Goal: Browse casually

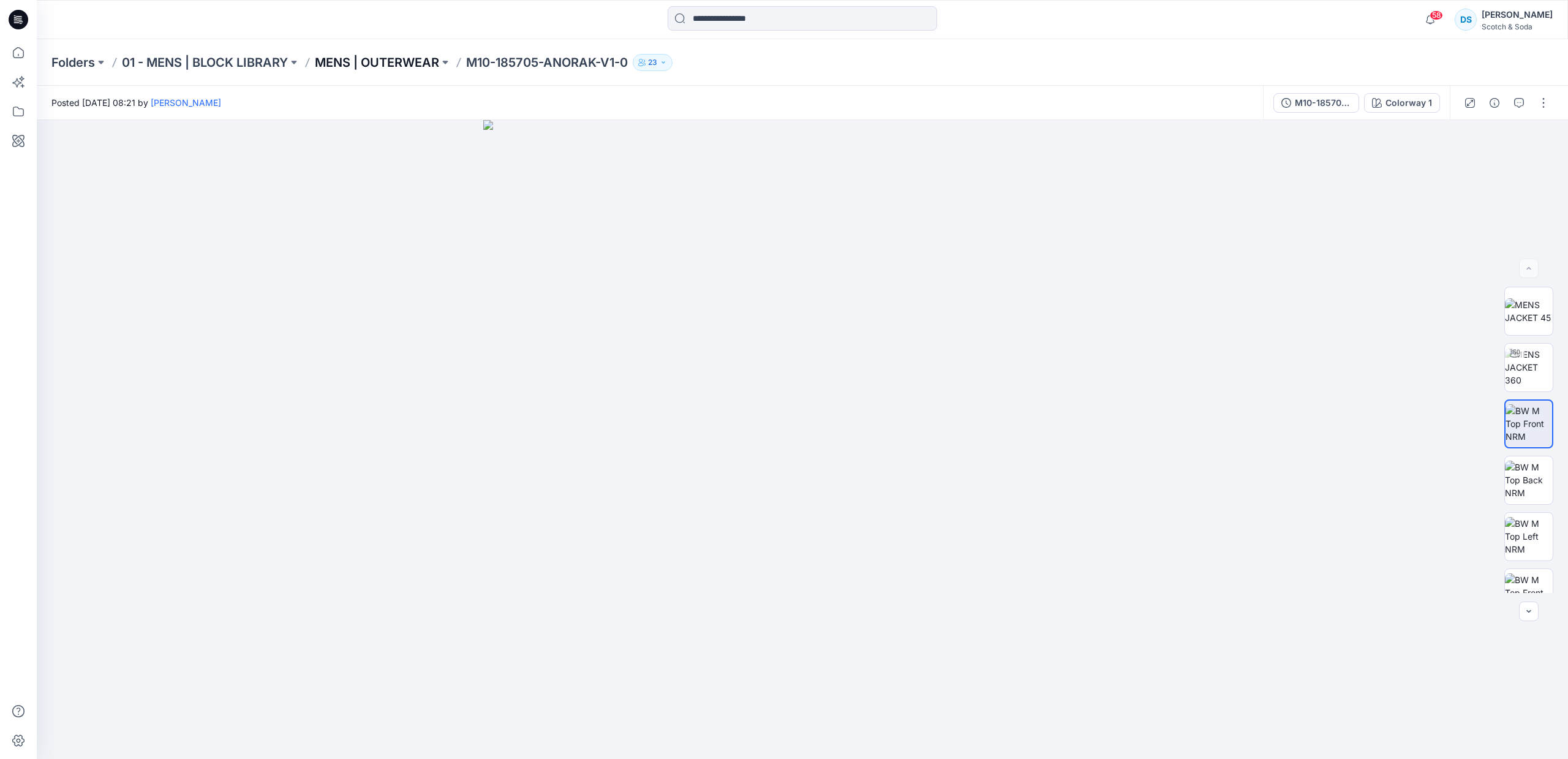
click at [408, 59] on p "MENS | OUTERWEAR" at bounding box center [377, 62] width 124 height 17
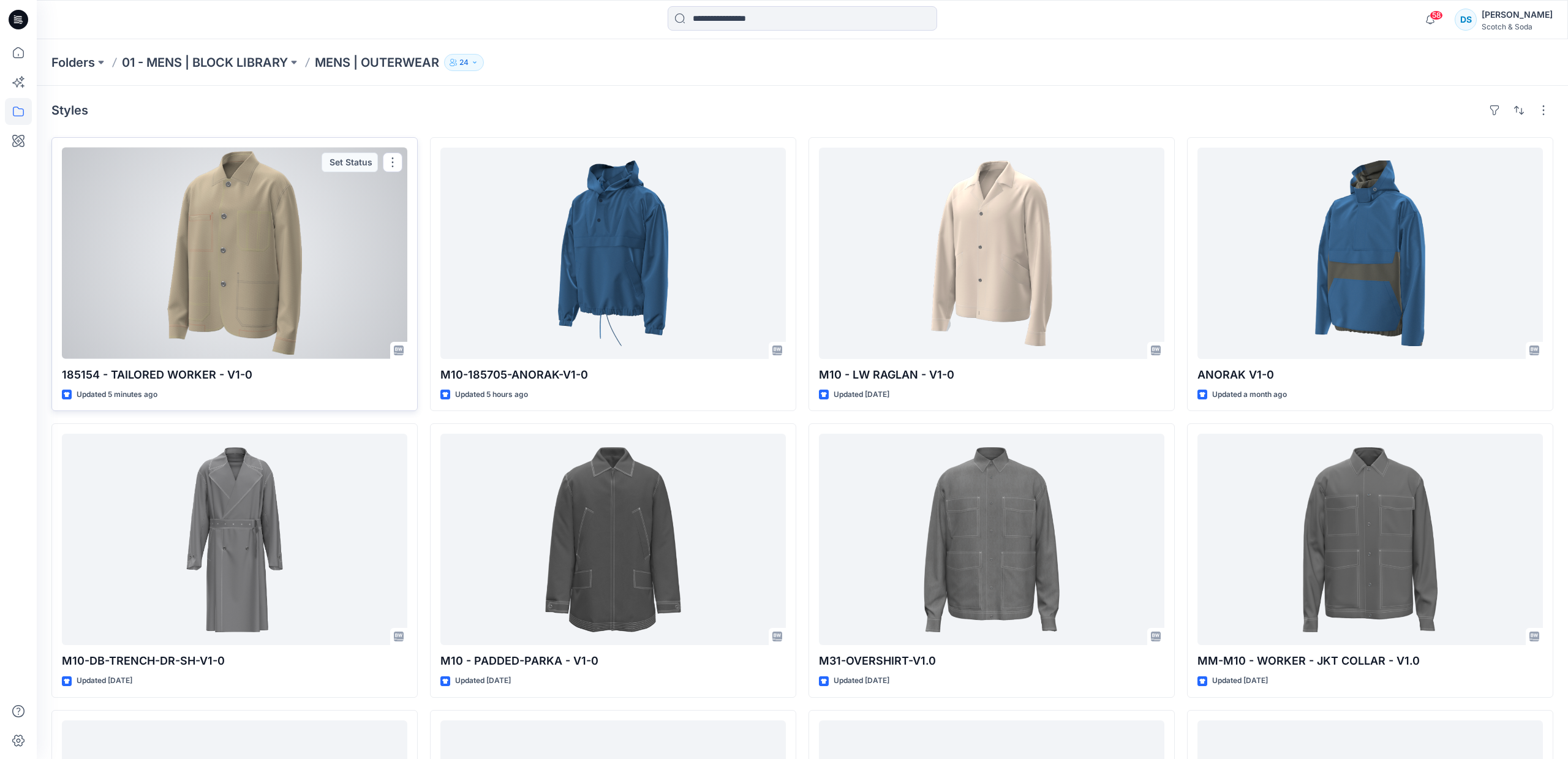
click at [299, 326] on div at bounding box center [234, 253] width 345 height 212
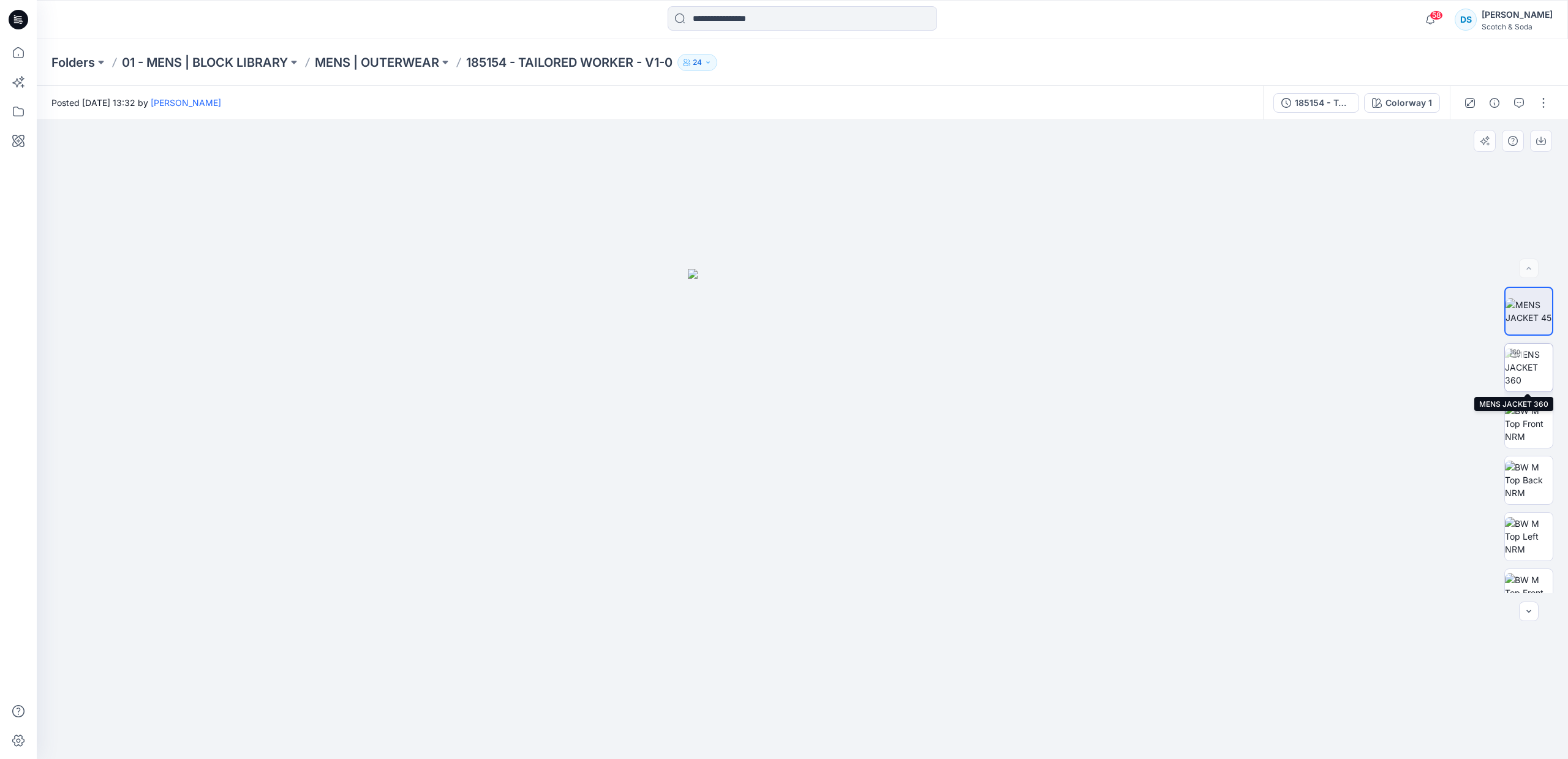
click at [1533, 376] on img at bounding box center [1528, 367] width 48 height 39
drag, startPoint x: 731, startPoint y: 388, endPoint x: 891, endPoint y: 387, distance: 160.0
click at [891, 387] on div at bounding box center [802, 439] width 1531 height 639
drag, startPoint x: 890, startPoint y: 387, endPoint x: 946, endPoint y: 381, distance: 56.3
click at [946, 381] on div at bounding box center [802, 439] width 1531 height 639
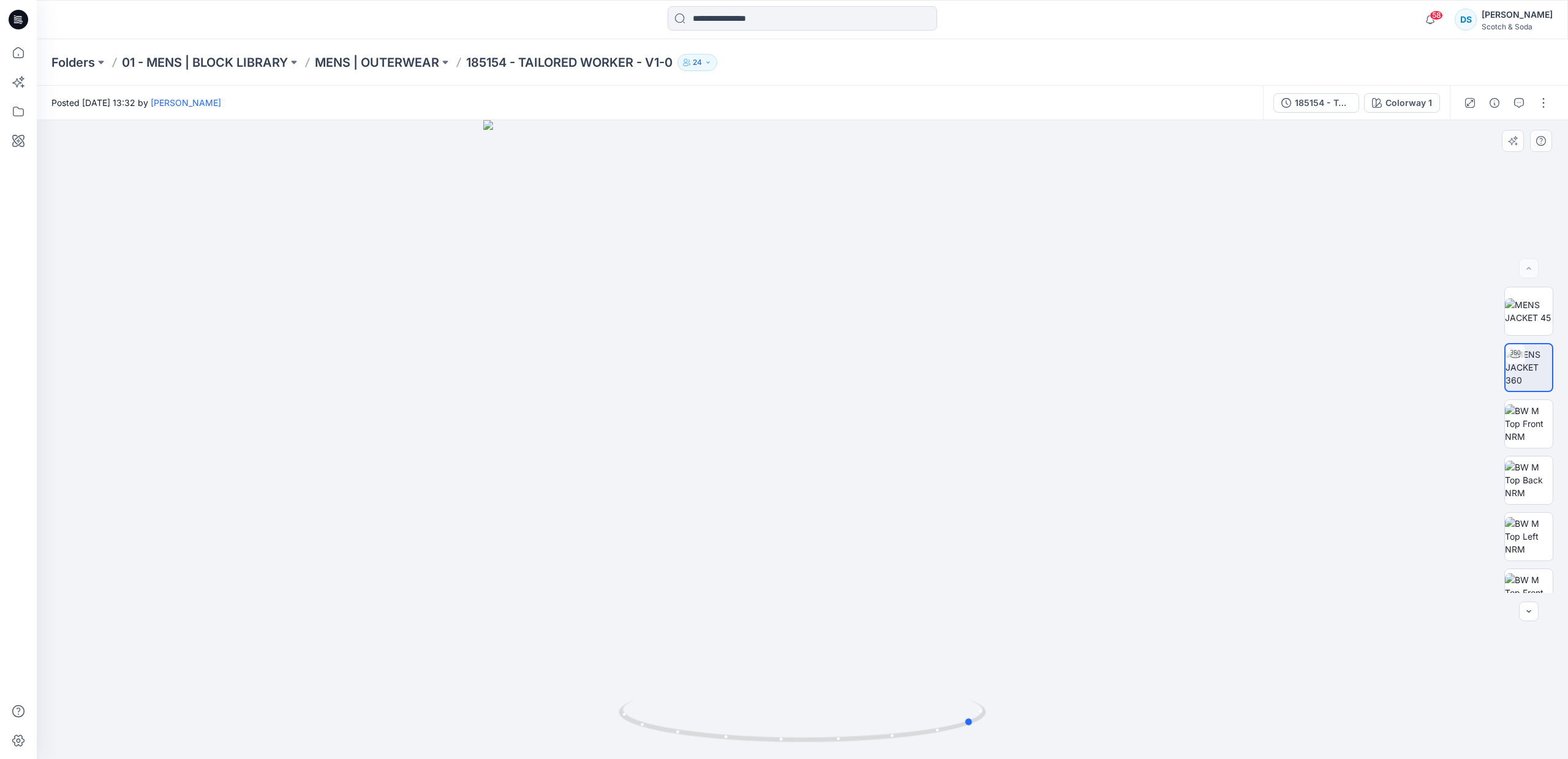
drag, startPoint x: 946, startPoint y: 382, endPoint x: 902, endPoint y: 382, distance: 44.0
click at [902, 382] on div at bounding box center [802, 439] width 1531 height 639
drag, startPoint x: 902, startPoint y: 382, endPoint x: 765, endPoint y: 381, distance: 137.0
click at [765, 381] on div at bounding box center [802, 439] width 1531 height 639
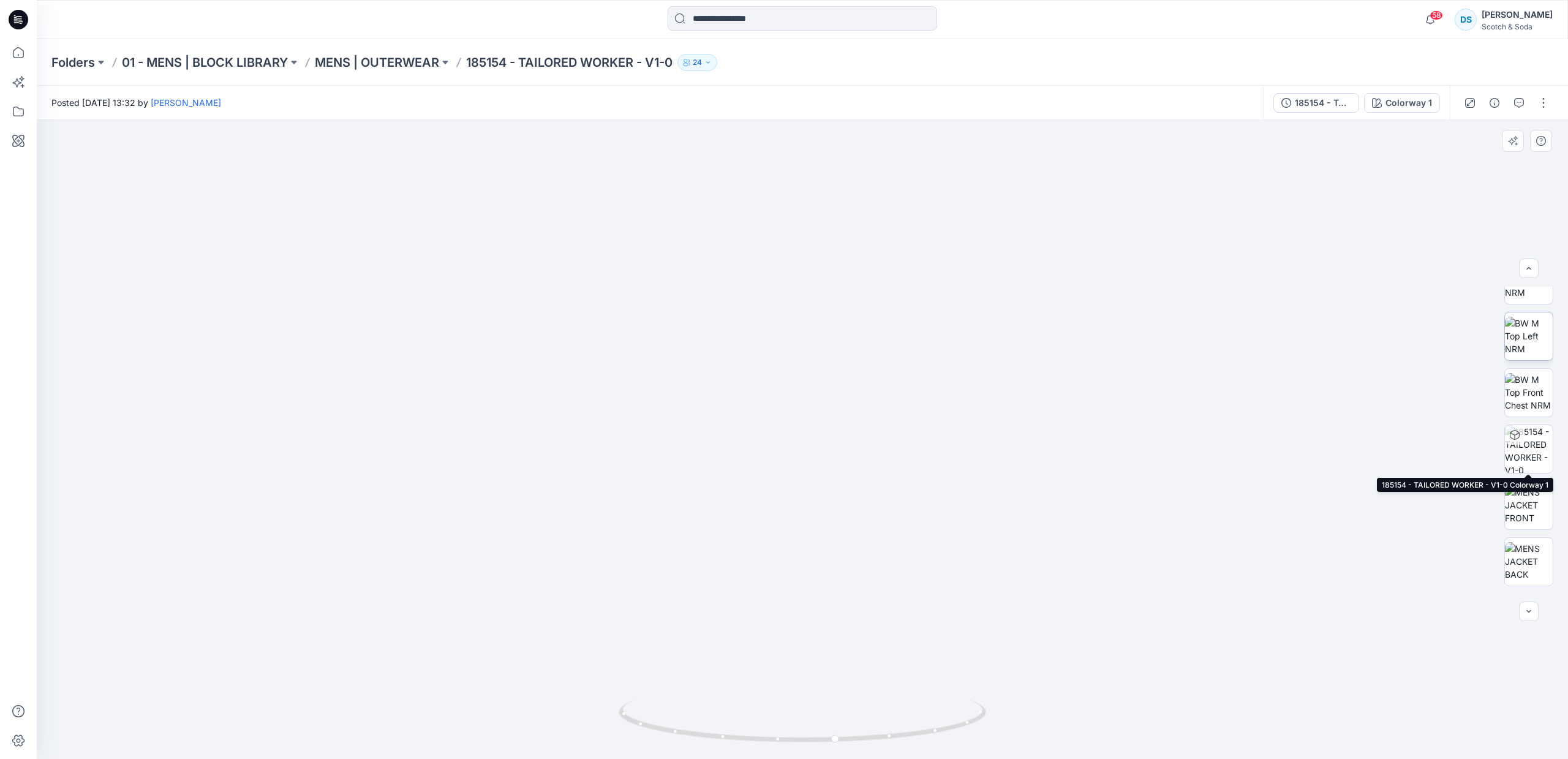
scroll to position [202, 0]
click at [1522, 498] on img at bounding box center [1528, 503] width 48 height 39
drag, startPoint x: 907, startPoint y: 435, endPoint x: 913, endPoint y: 410, distance: 25.7
click at [913, 410] on img at bounding box center [802, 516] width 248 height 484
drag, startPoint x: 908, startPoint y: 462, endPoint x: 905, endPoint y: 513, distance: 51.1
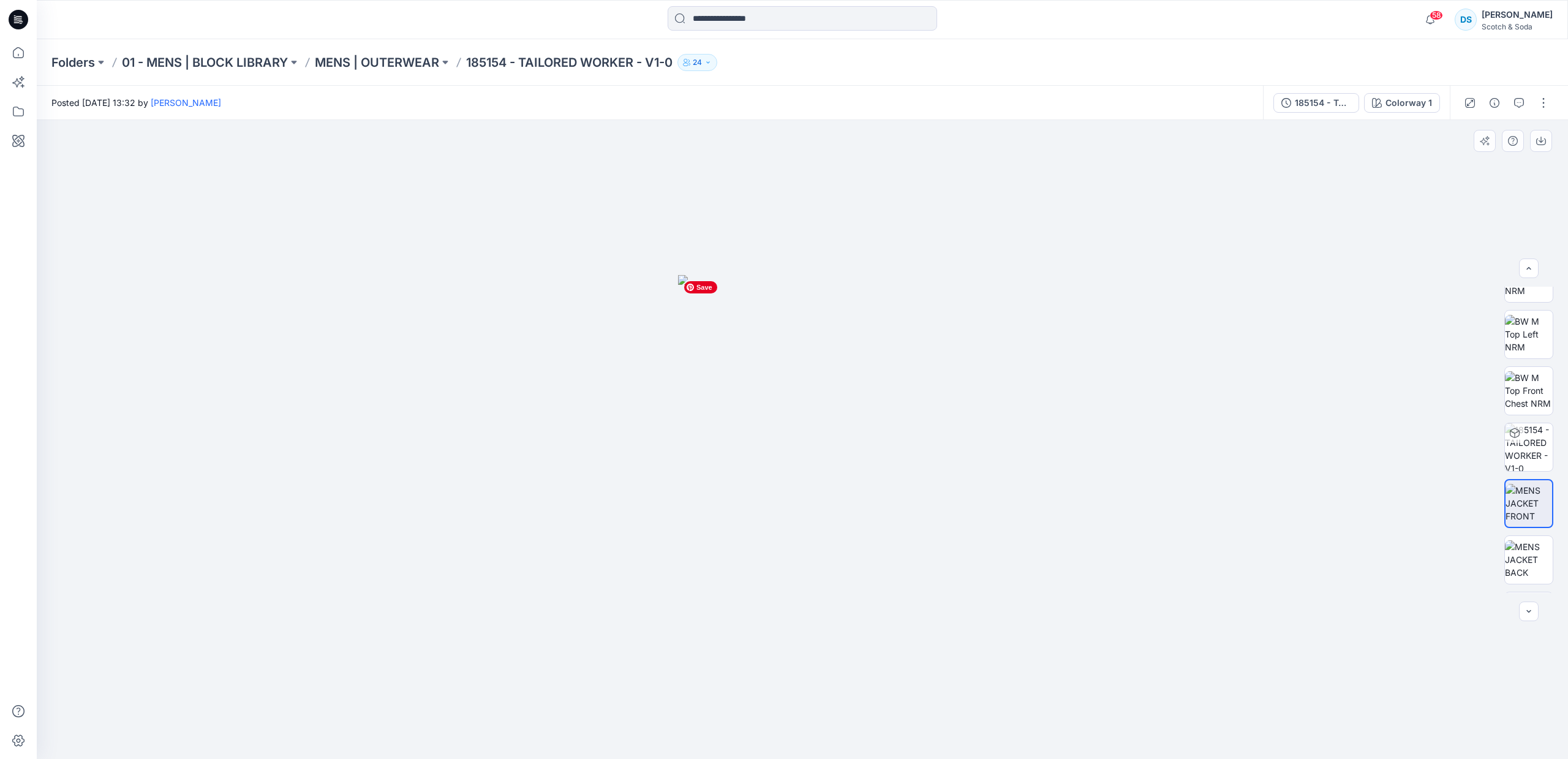
click at [905, 513] on img at bounding box center [802, 516] width 248 height 484
click at [1532, 552] on img at bounding box center [1528, 560] width 48 height 39
click at [1529, 447] on img at bounding box center [1528, 447] width 48 height 48
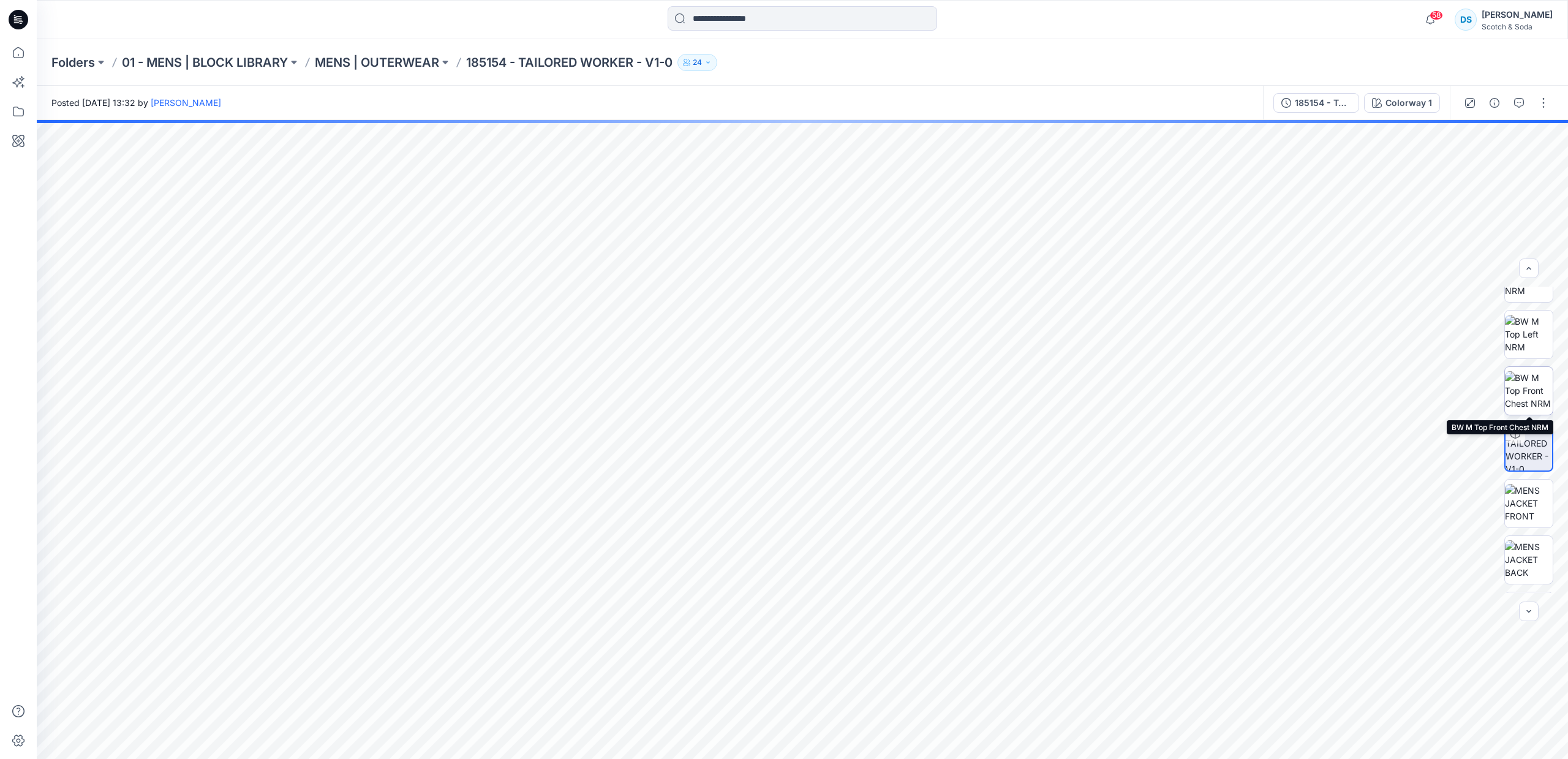
click at [1521, 391] on img at bounding box center [1528, 390] width 48 height 39
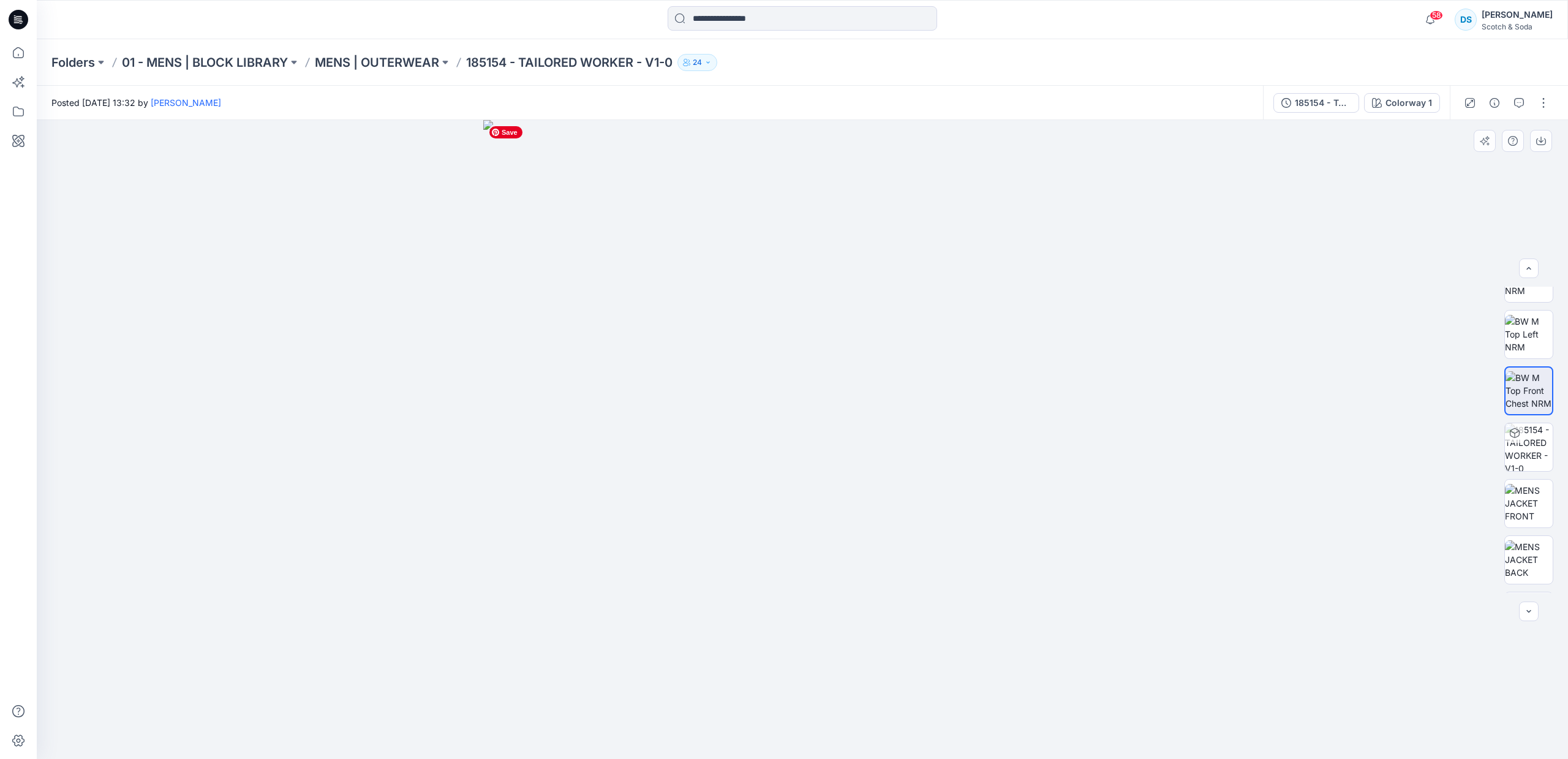
drag, startPoint x: 949, startPoint y: 598, endPoint x: 949, endPoint y: 357, distance: 241.0
click at [949, 357] on img at bounding box center [802, 439] width 638 height 639
drag, startPoint x: 966, startPoint y: 384, endPoint x: 972, endPoint y: 261, distance: 123.1
click at [972, 261] on img at bounding box center [802, 439] width 638 height 639
click at [1527, 342] on img at bounding box center [1528, 334] width 48 height 39
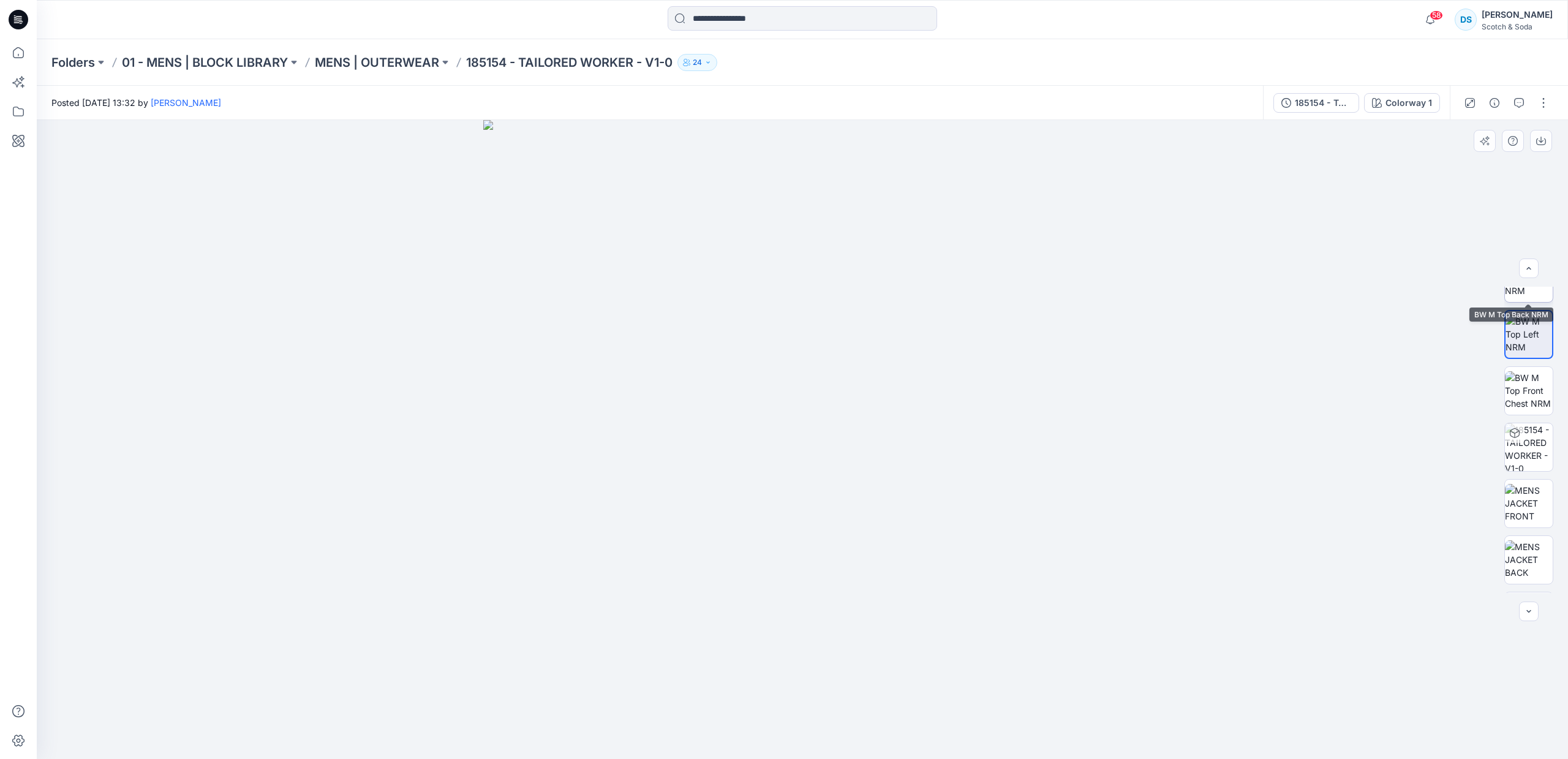
click at [1537, 296] on img at bounding box center [1528, 277] width 48 height 39
click at [1534, 333] on img at bounding box center [1528, 333] width 48 height 39
click at [1535, 329] on img at bounding box center [1528, 318] width 48 height 39
